Goal: Information Seeking & Learning: Check status

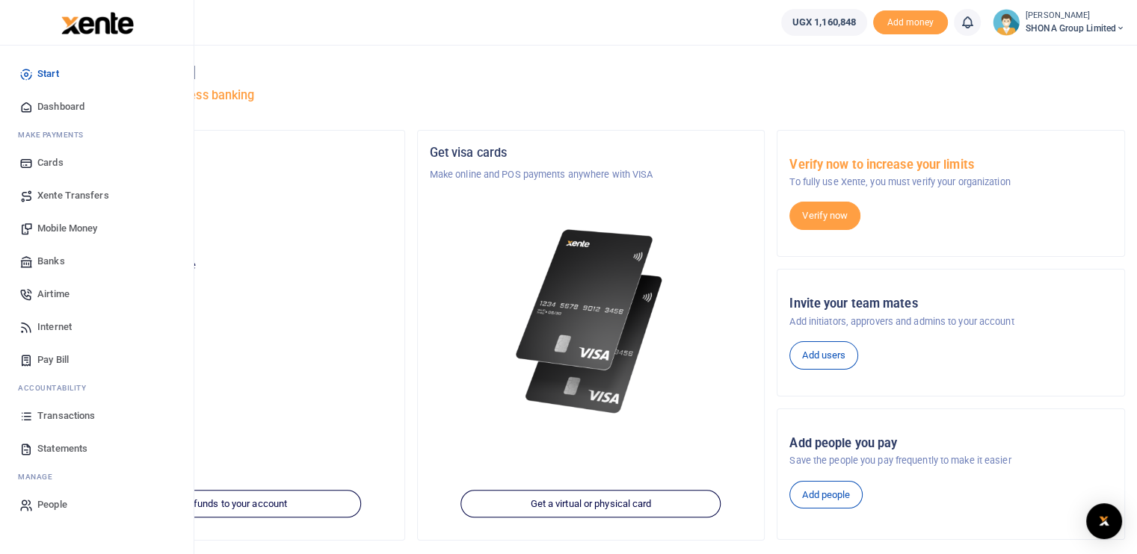
click at [52, 418] on span "Transactions" at bounding box center [66, 416] width 58 height 15
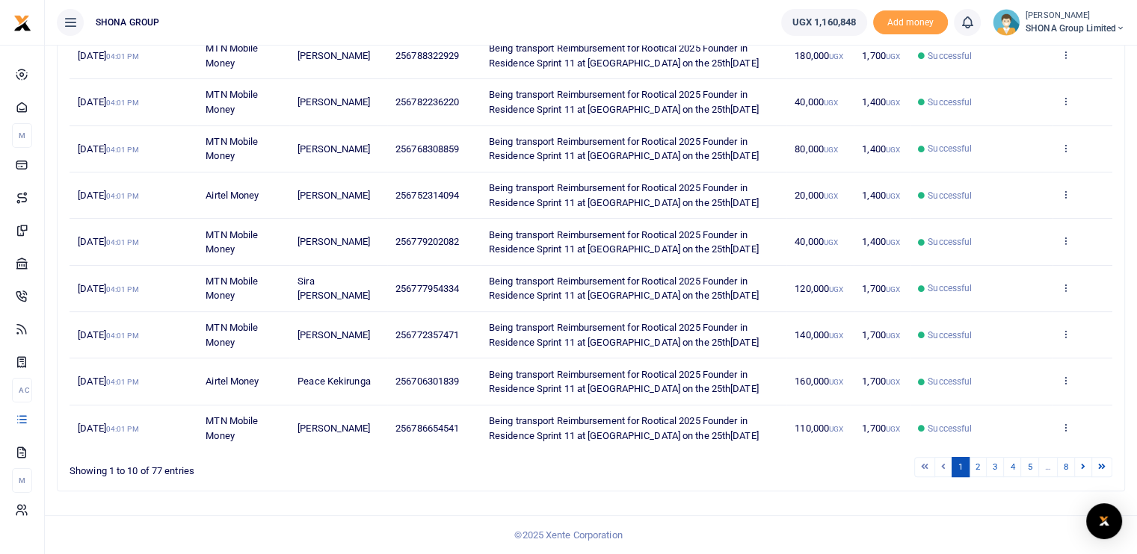
scroll to position [436, 0]
click at [980, 469] on link "2" at bounding box center [977, 467] width 18 height 20
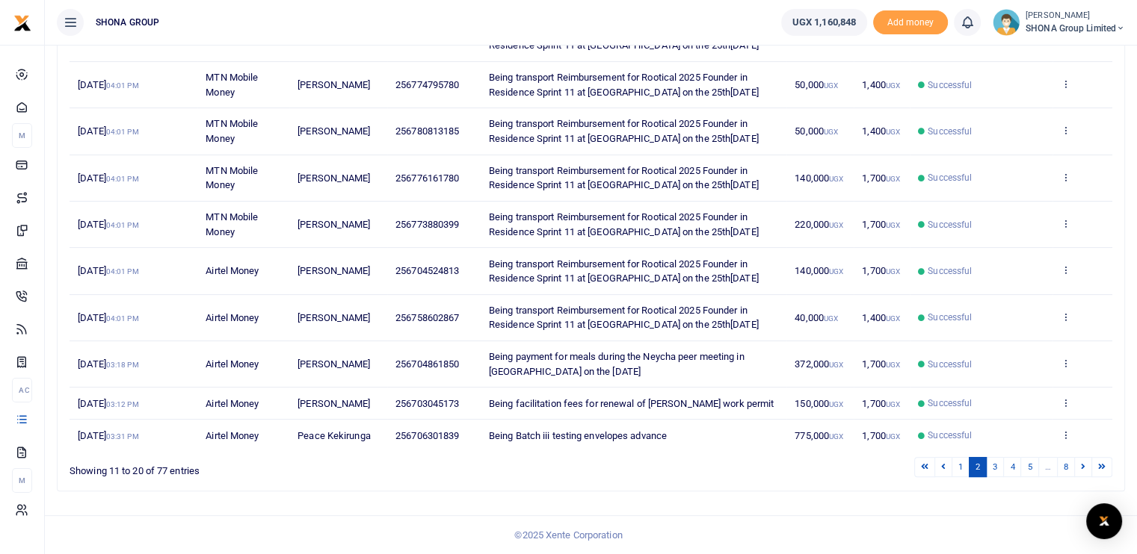
scroll to position [363, 0]
click at [994, 470] on link "3" at bounding box center [995, 467] width 18 height 20
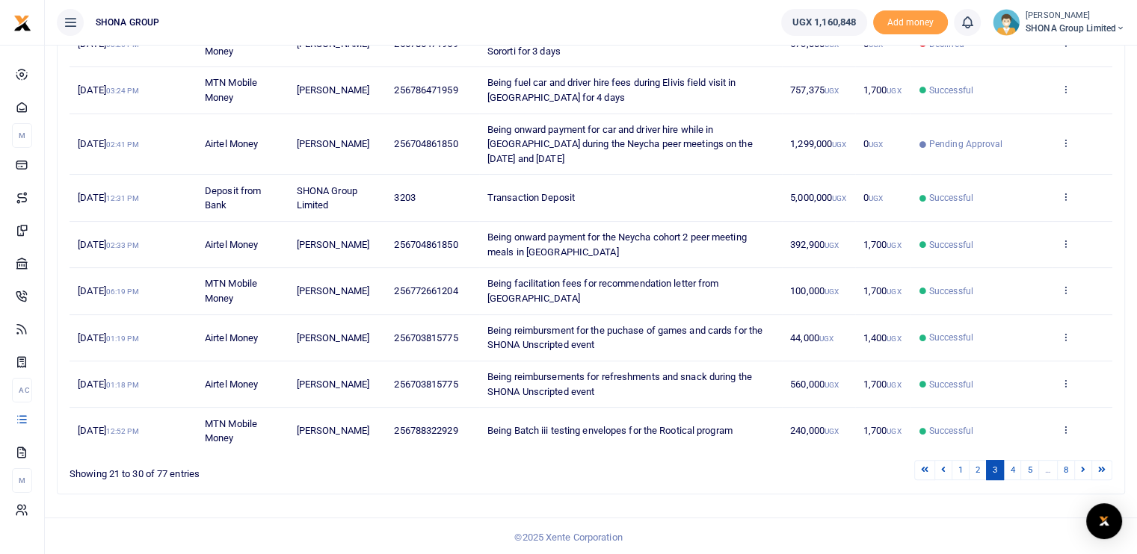
scroll to position [230, 0]
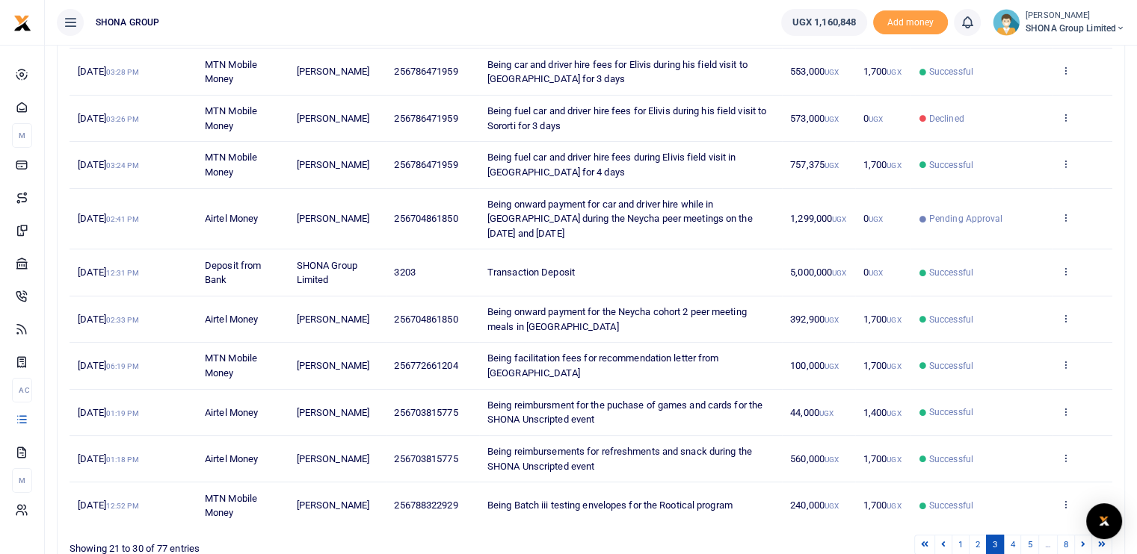
click at [1114, 77] on div "Search: Date Transaction Name Account Number Memo Amount Fees Status Action 25t…" at bounding box center [591, 277] width 1066 height 583
click at [1061, 317] on icon at bounding box center [1065, 318] width 10 height 10
click at [1020, 337] on link "View details" at bounding box center [1011, 342] width 118 height 21
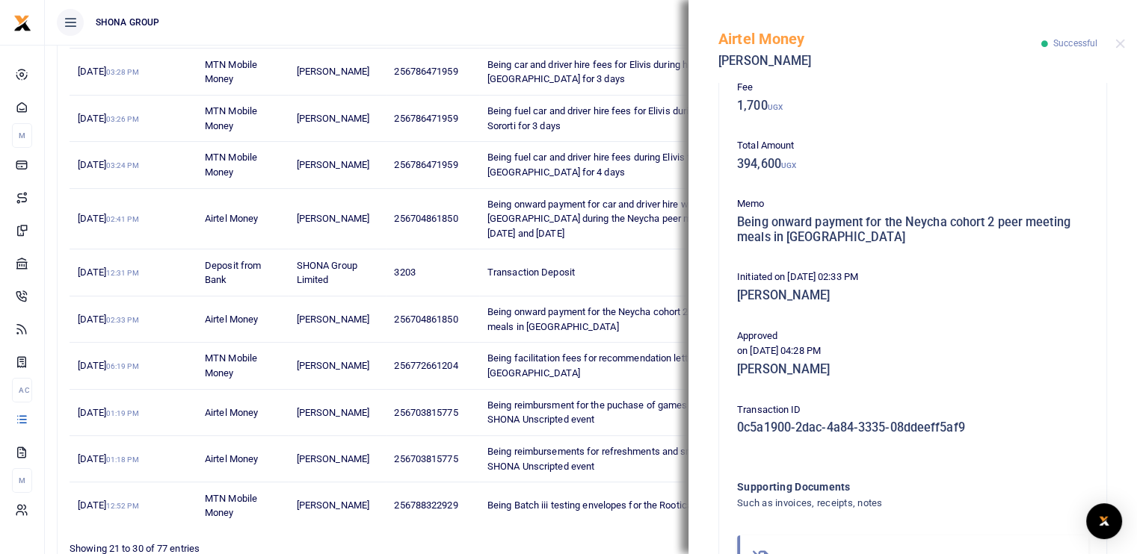
scroll to position [254, 0]
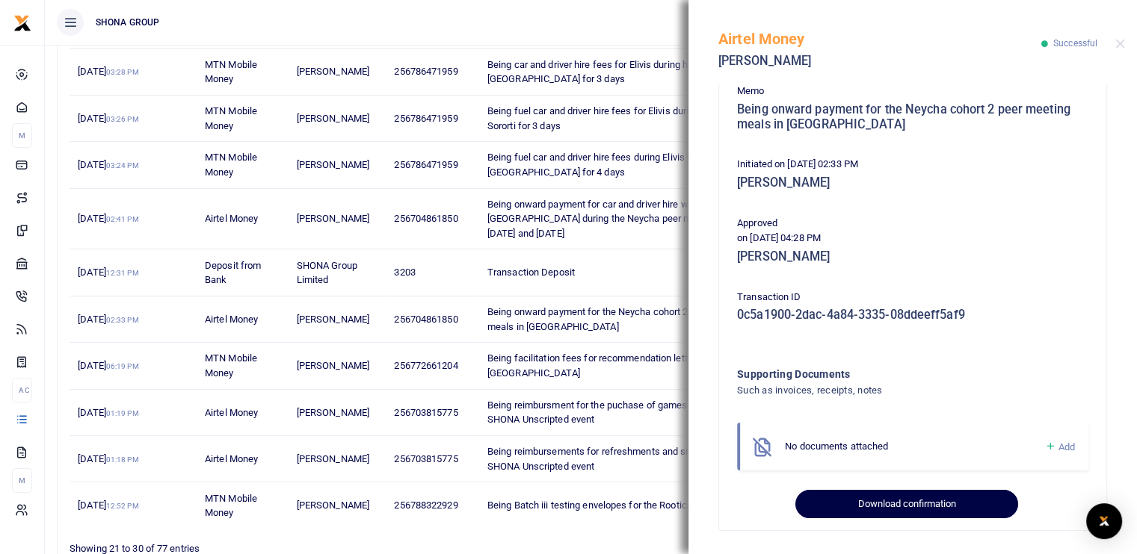
click at [873, 508] on button "Download confirmation" at bounding box center [906, 504] width 222 height 28
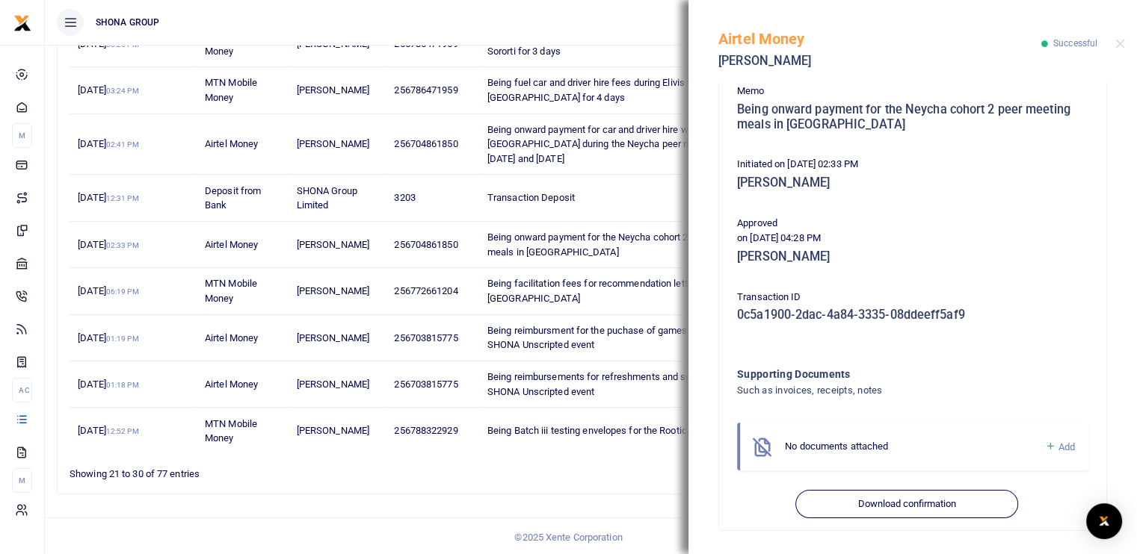
click at [1113, 45] on div "Airtel Money Daudi Manzi Successful" at bounding box center [912, 41] width 448 height 83
click at [1116, 39] on button "Close" at bounding box center [1120, 44] width 10 height 10
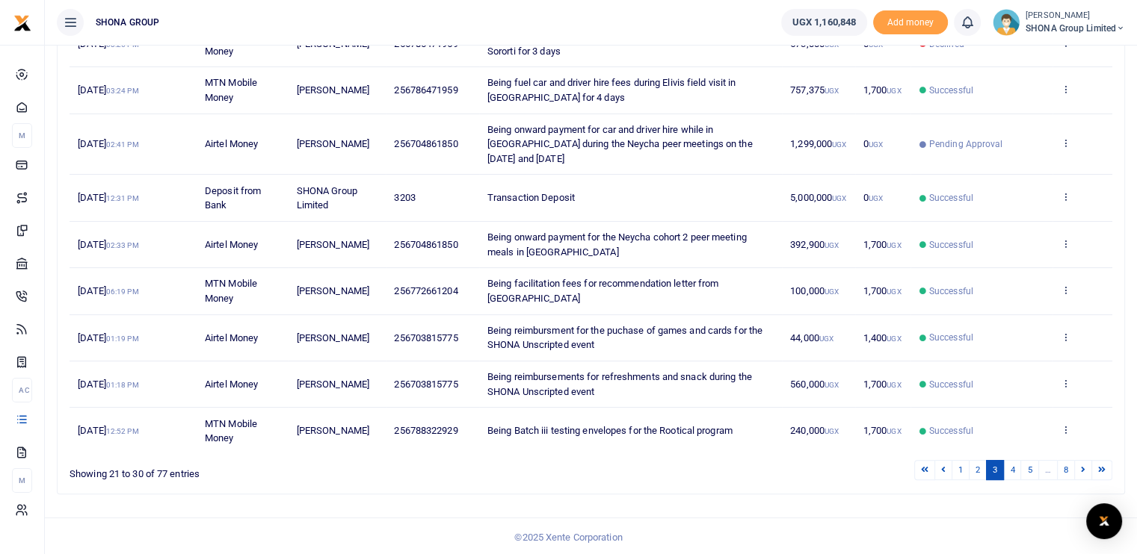
drag, startPoint x: 1116, startPoint y: 38, endPoint x: 655, endPoint y: 504, distance: 655.8
click at [655, 504] on div "Transactions Period 08/31/2025 - 09/29/2025 Transaction All Select an option...…" at bounding box center [591, 149] width 1092 height 818
click at [1131, 80] on div "Transactions Period 08/31/2025 - 09/29/2025 Transaction All Select an option...…" at bounding box center [591, 149] width 1092 height 818
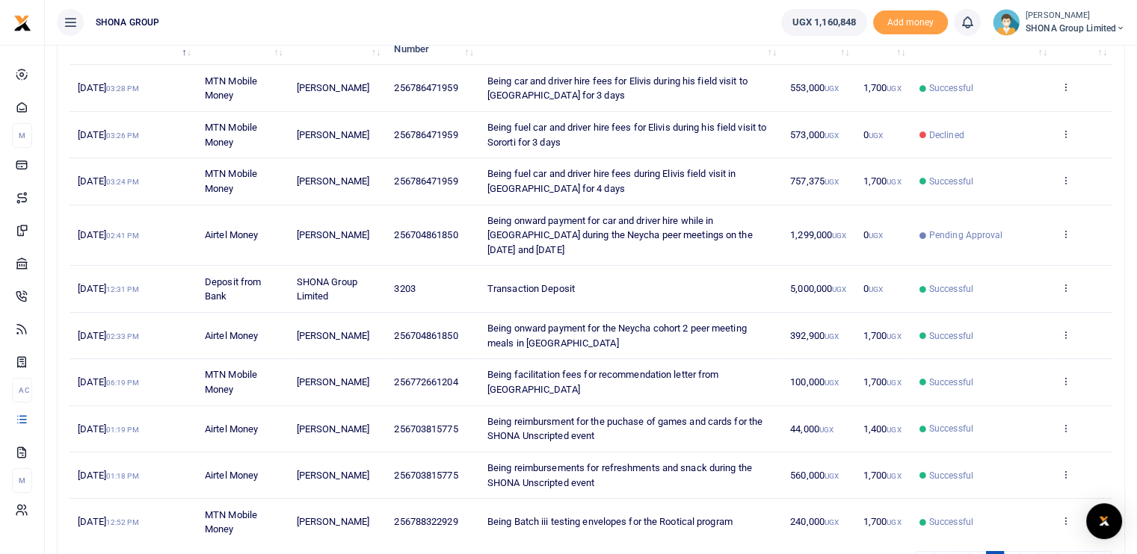
scroll to position [305, 0]
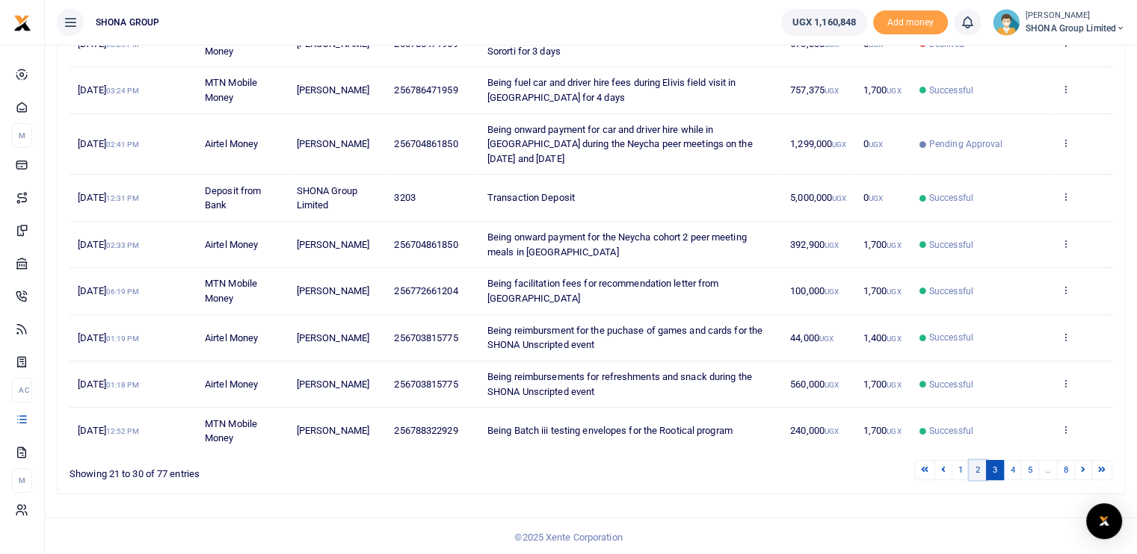
click at [983, 469] on link "2" at bounding box center [977, 470] width 18 height 20
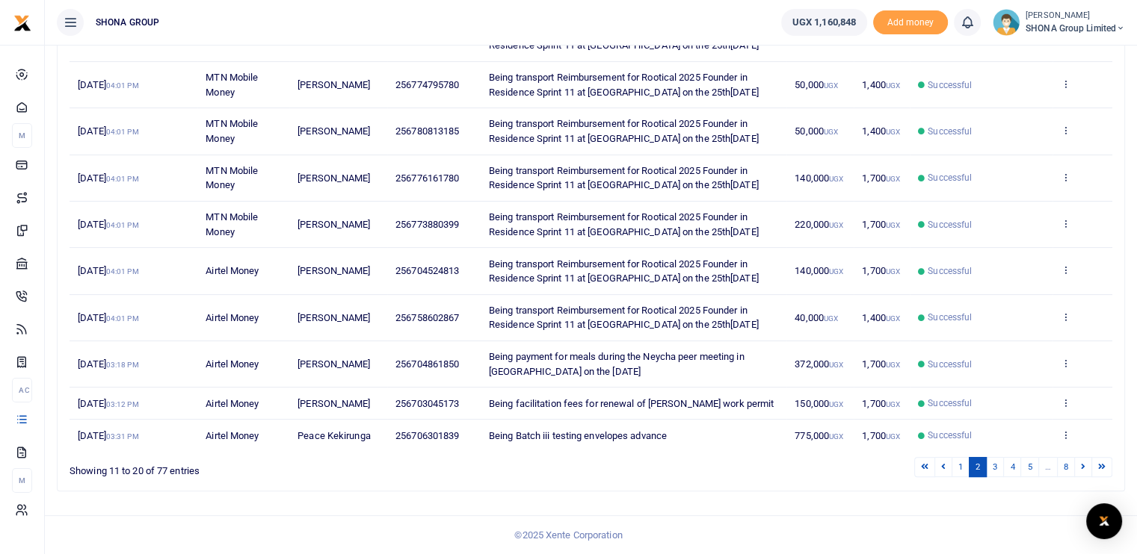
click at [684, 552] on button "Close" at bounding box center [686, 546] width 16 height 16
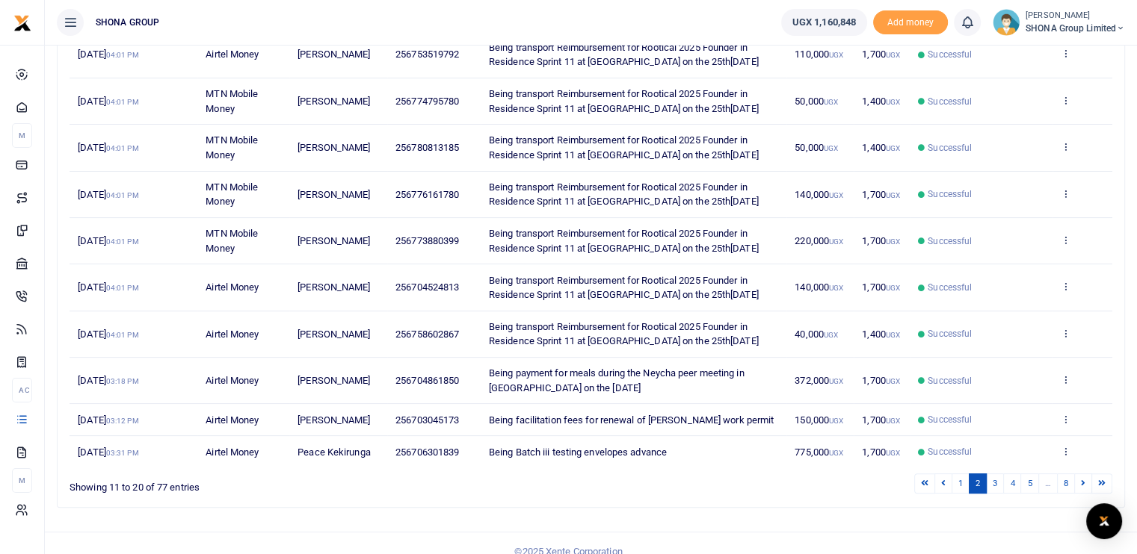
scroll to position [363, 0]
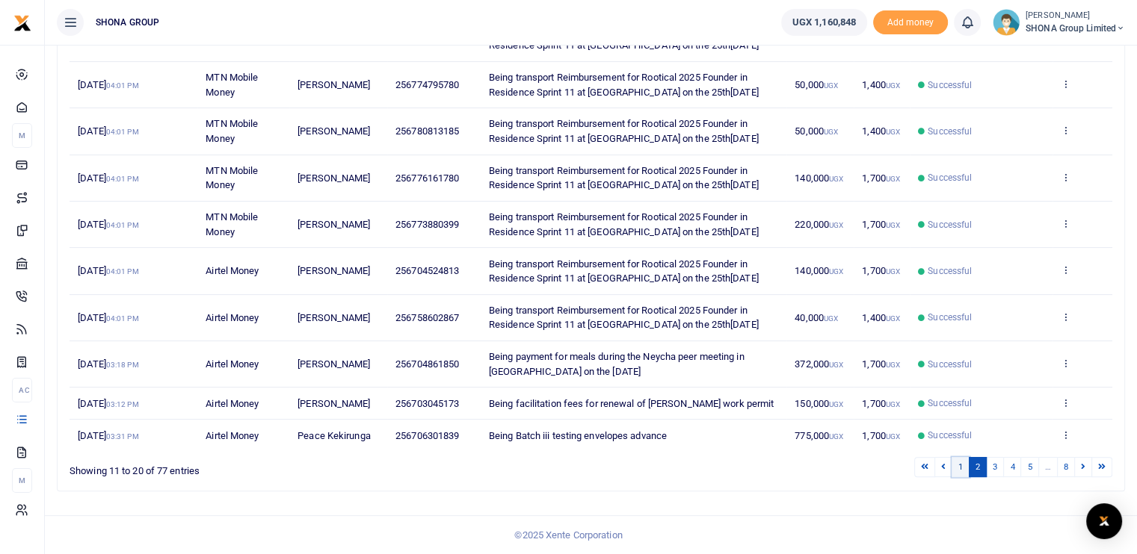
click at [957, 469] on link "1" at bounding box center [960, 467] width 18 height 20
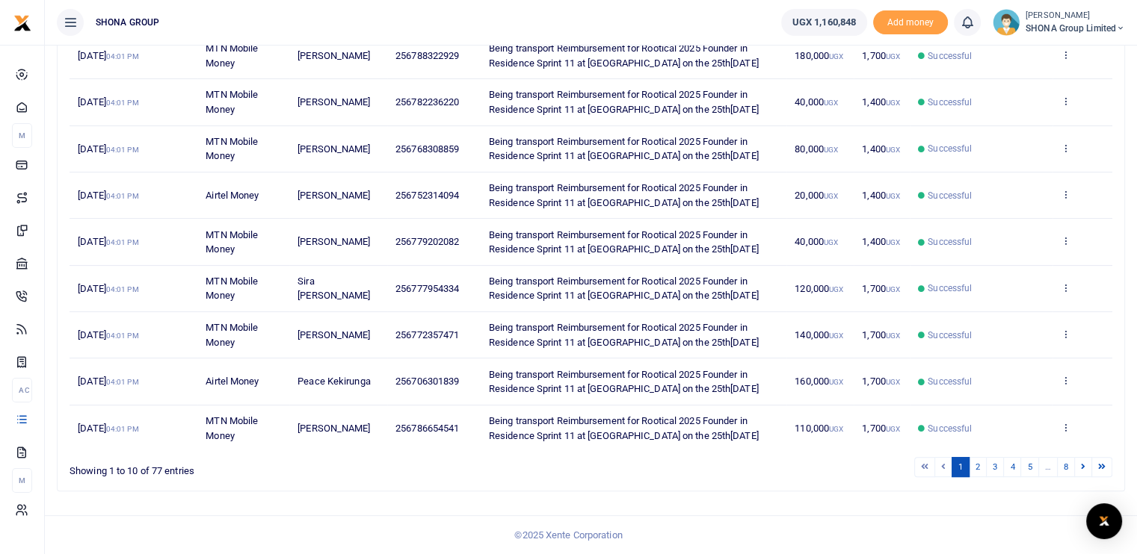
scroll to position [436, 0]
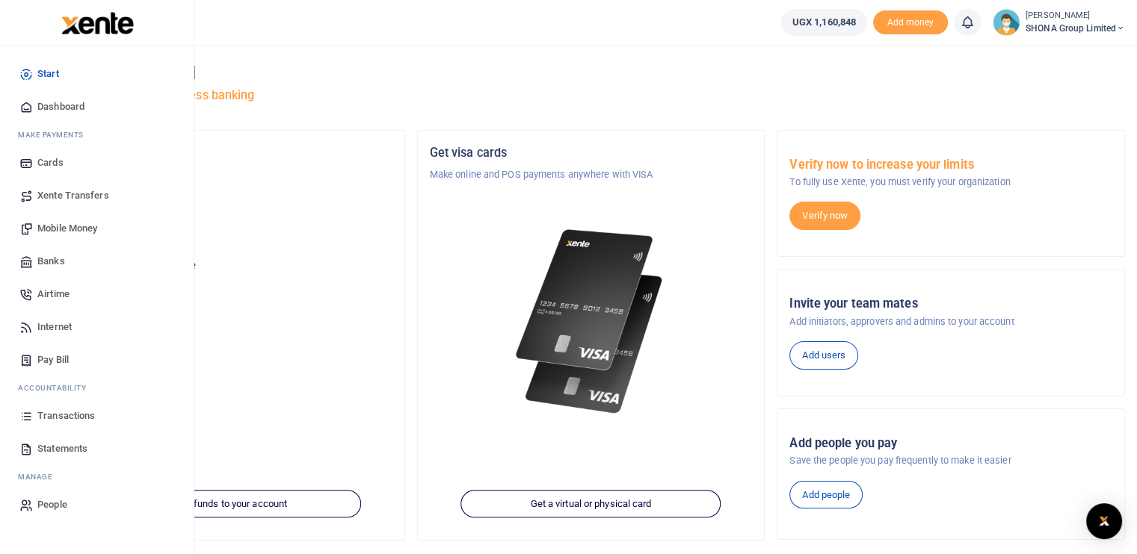
click at [61, 421] on span "Transactions" at bounding box center [66, 416] width 58 height 15
click at [64, 418] on span "Transactions" at bounding box center [66, 416] width 58 height 15
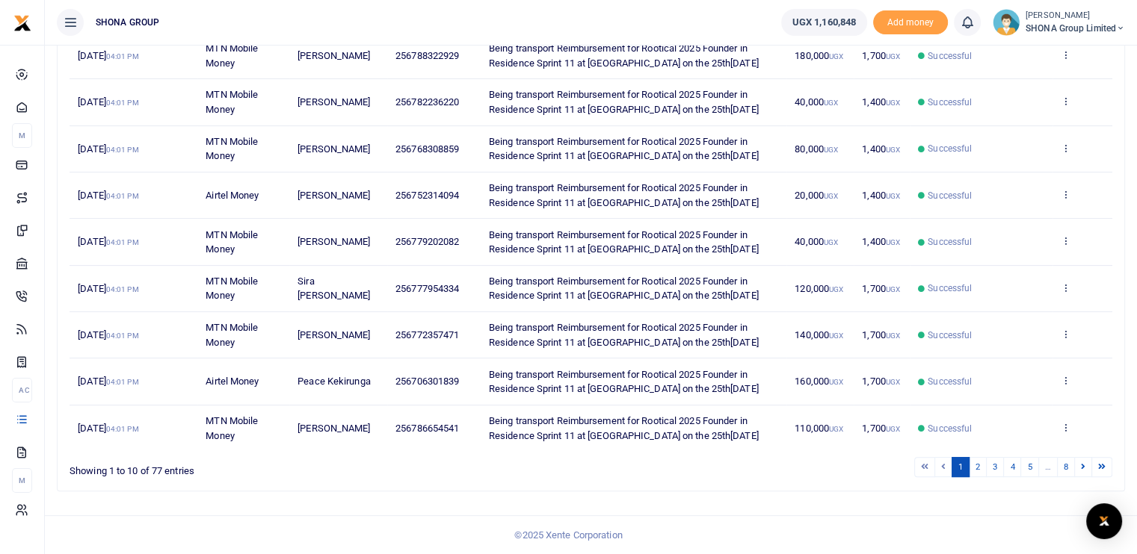
scroll to position [436, 0]
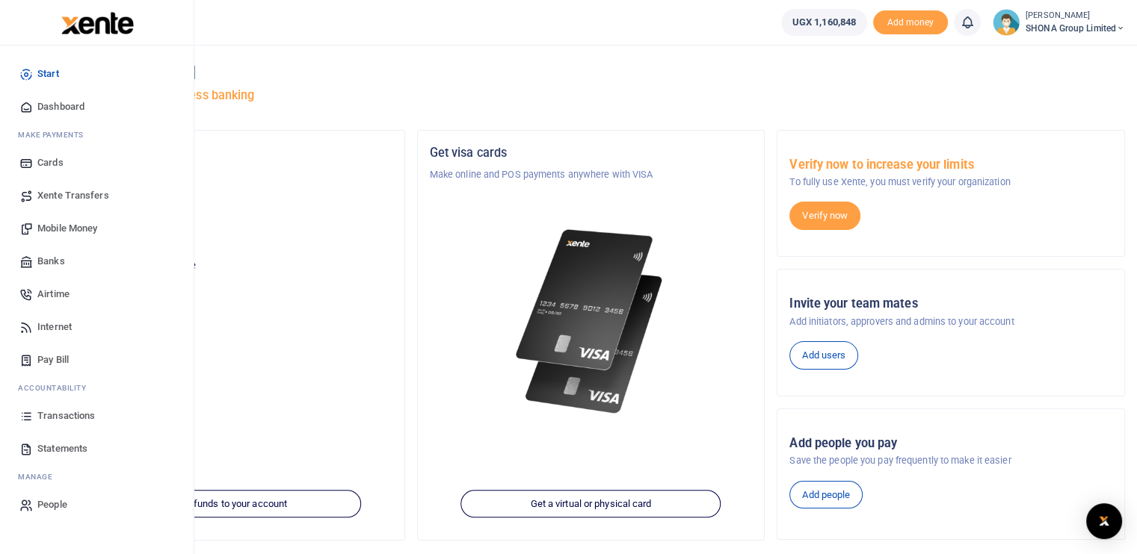
click at [54, 418] on span "Transactions" at bounding box center [66, 416] width 58 height 15
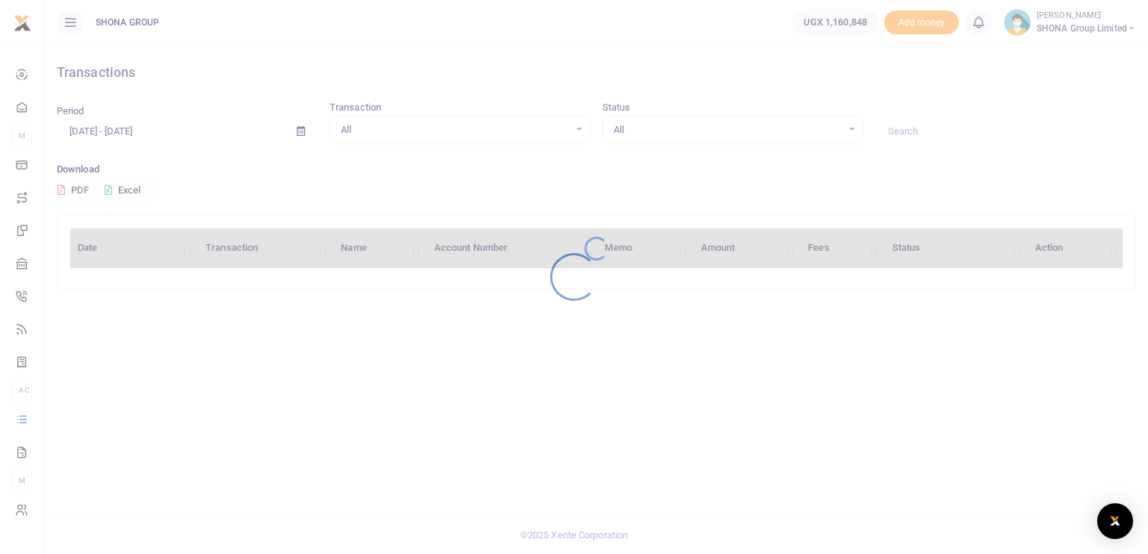
click at [155, 128] on div at bounding box center [574, 277] width 1148 height 554
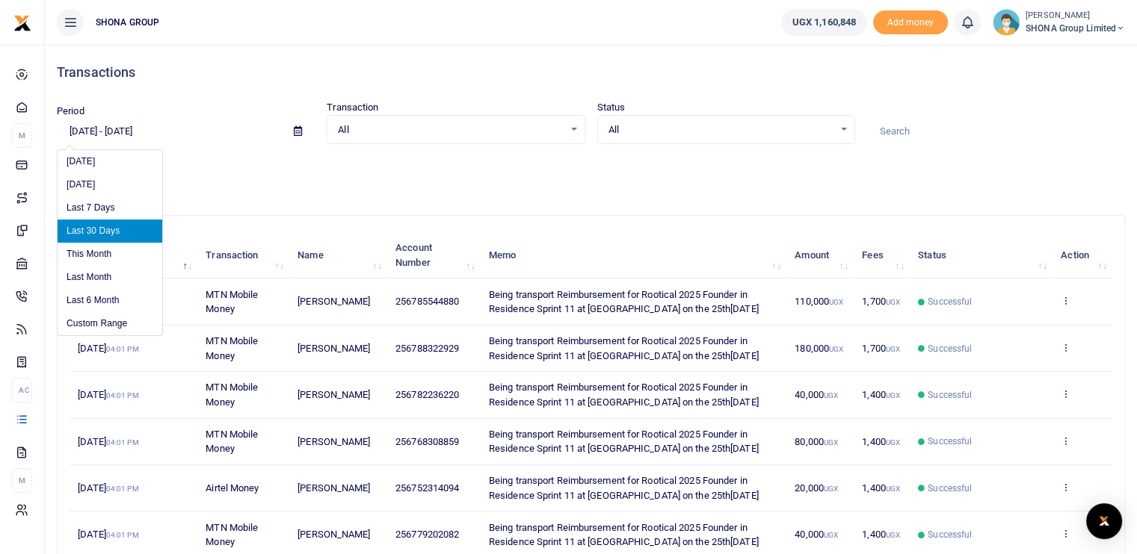
click at [151, 131] on input "[DATE] - [DATE]" at bounding box center [169, 131] width 225 height 25
click at [96, 318] on li "Custom Range" at bounding box center [110, 323] width 105 height 23
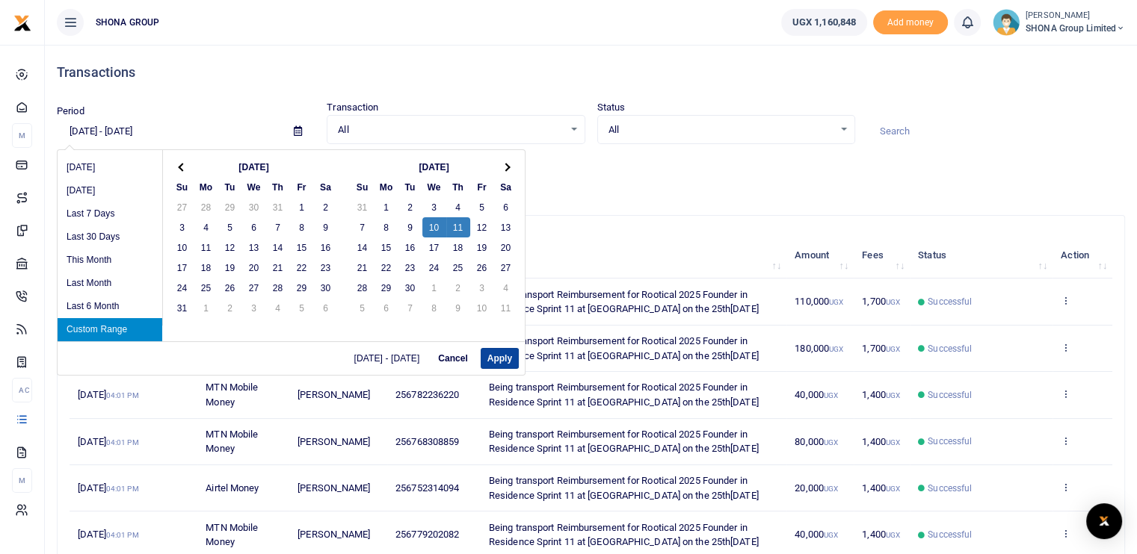
click at [483, 359] on button "Apply" at bounding box center [500, 358] width 38 height 21
type input "[DATE] - [DATE]"
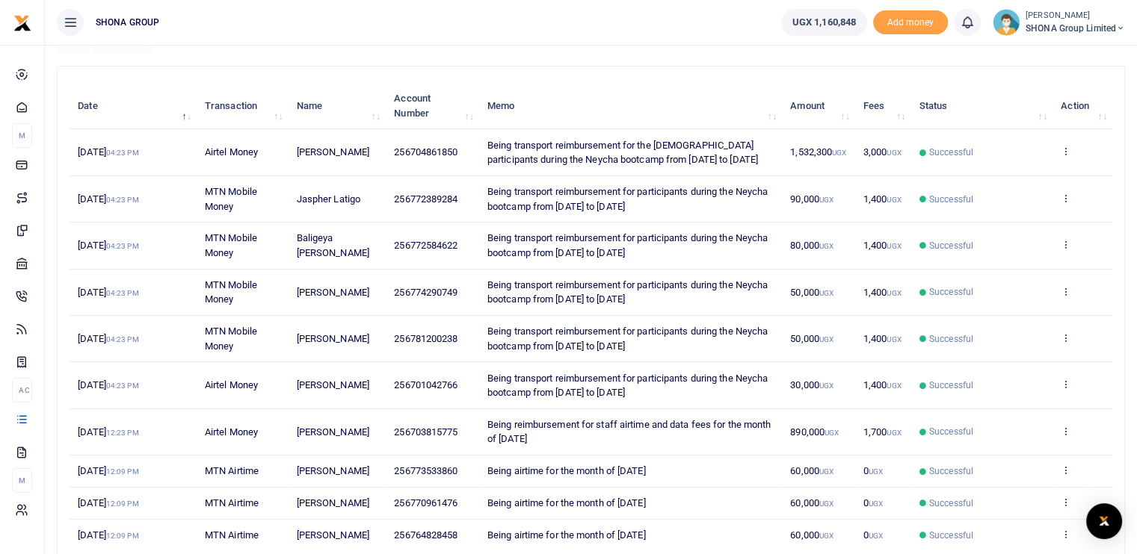
scroll to position [224, 0]
